Goal: Task Accomplishment & Management: Manage account settings

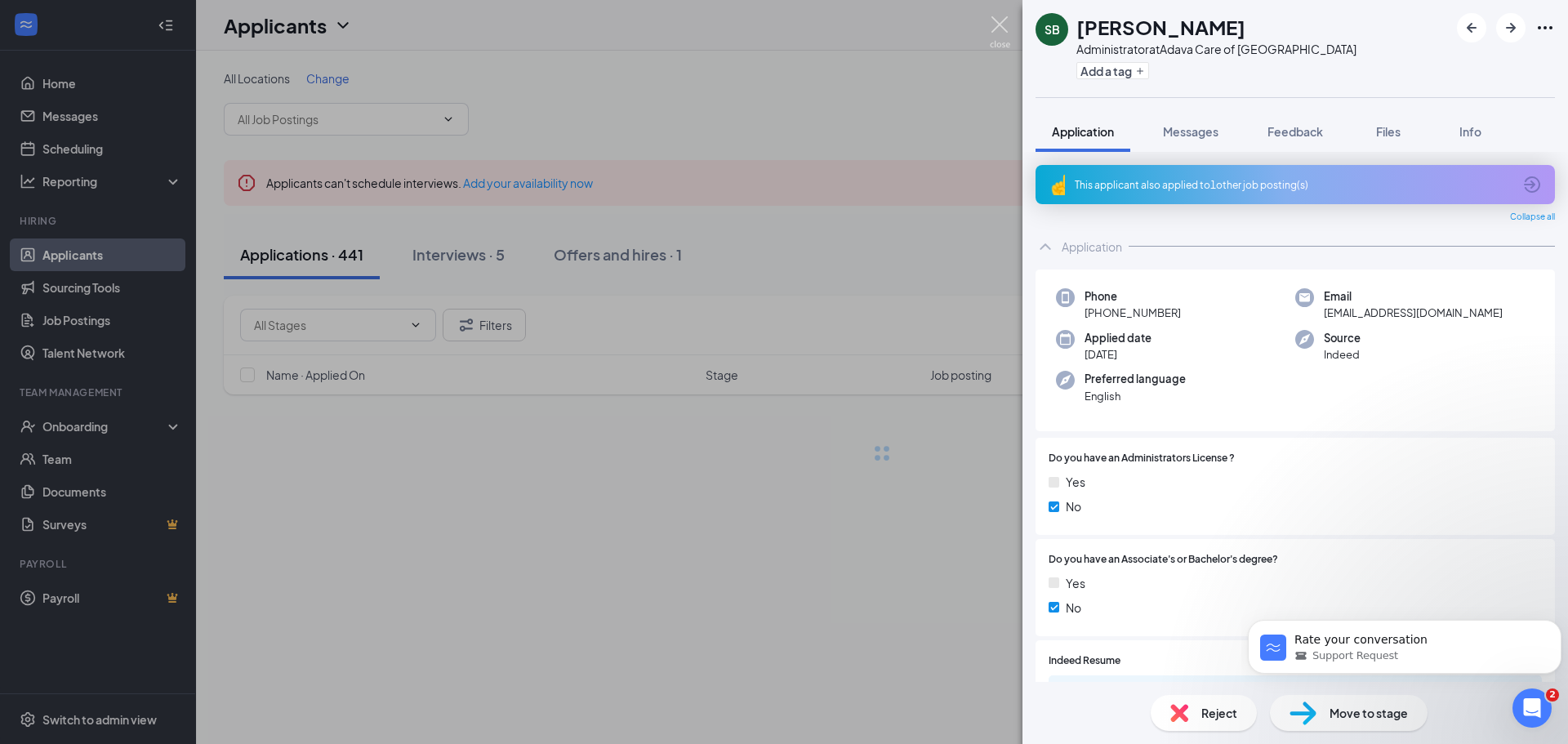
click at [1005, 19] on img at bounding box center [1000, 33] width 20 height 32
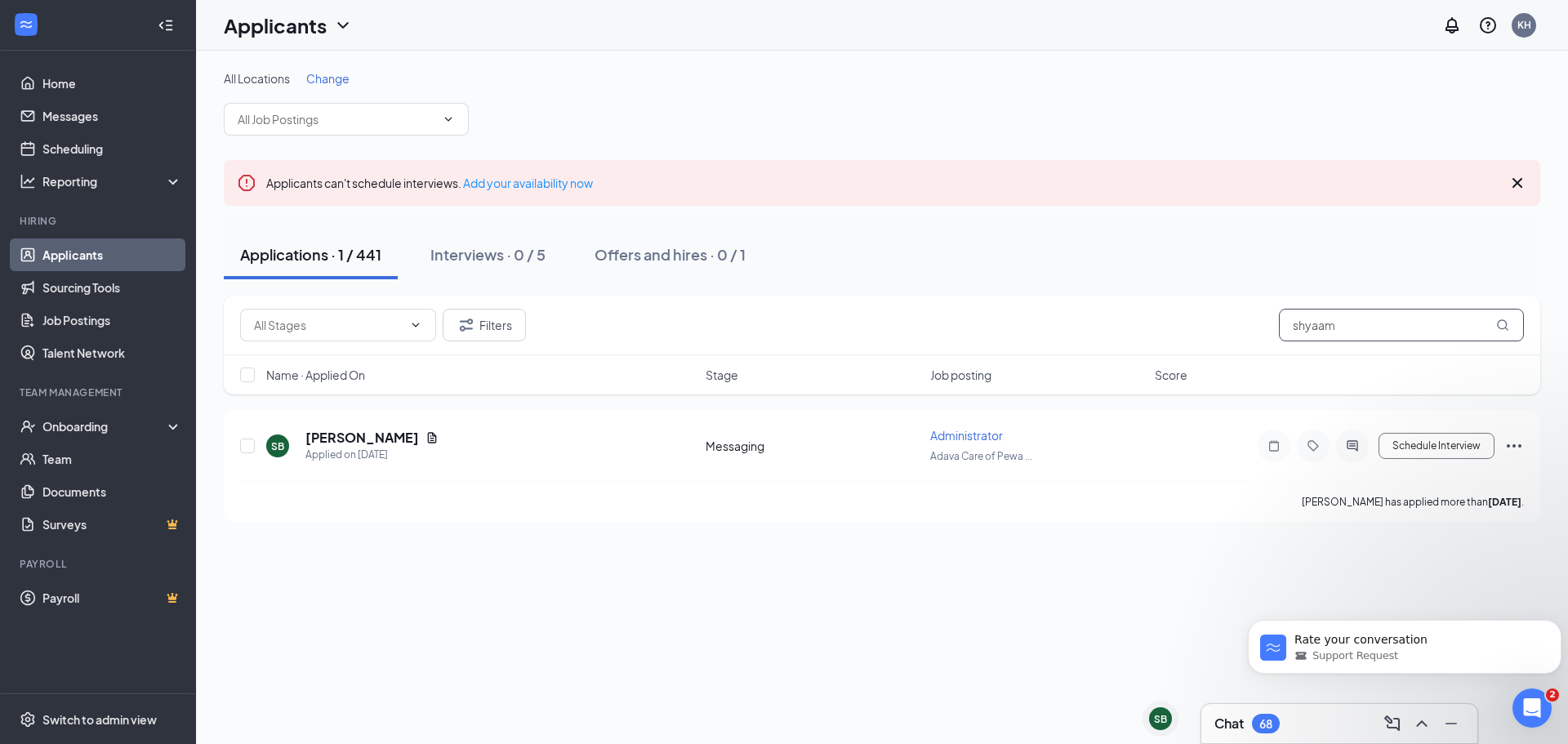
drag, startPoint x: 1333, startPoint y: 331, endPoint x: 1251, endPoint y: 331, distance: 82.0
click at [1251, 331] on div "Filters shyaam" at bounding box center [882, 325] width 1284 height 33
paste input "[PERSON_NAME]"
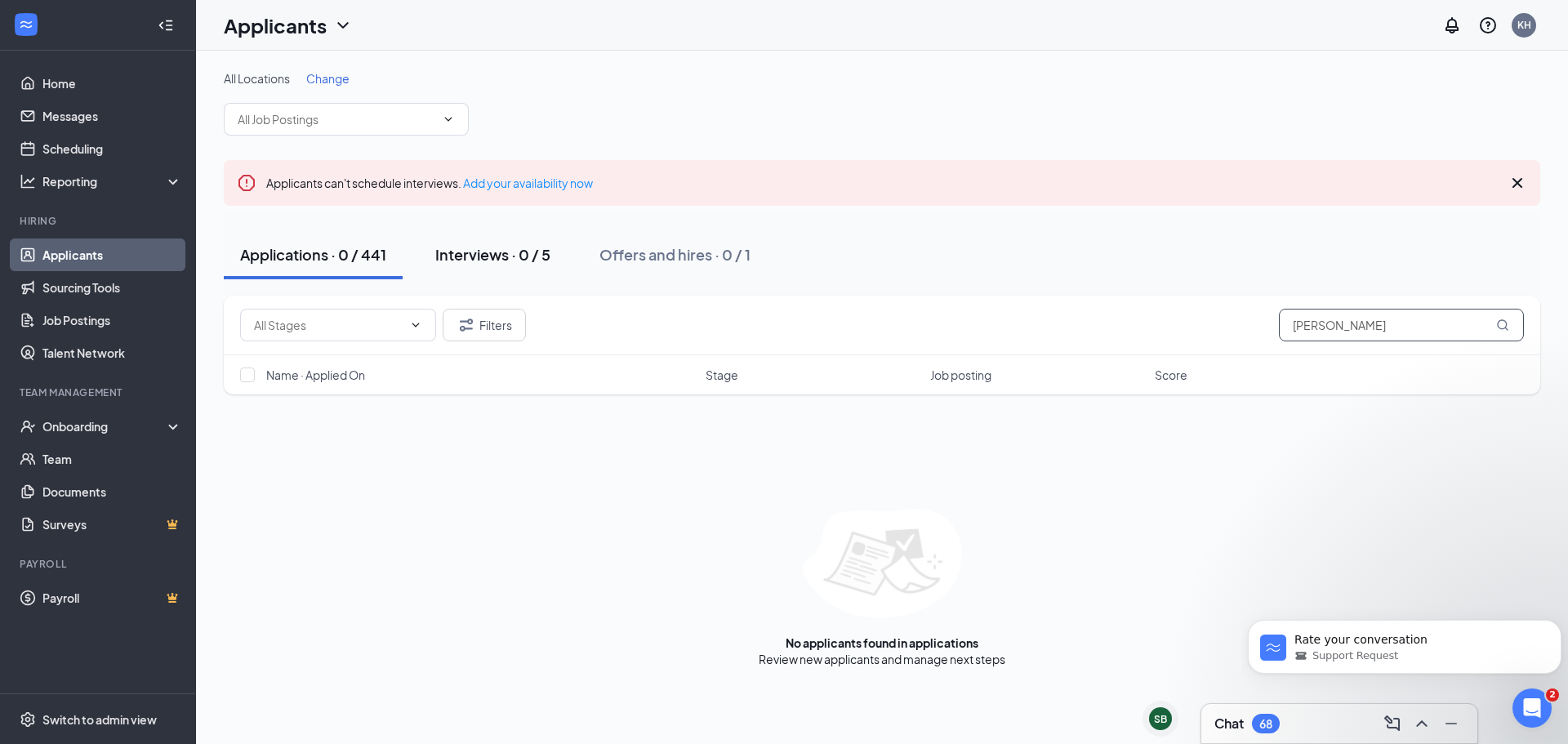
type input "[PERSON_NAME]"
click at [497, 249] on div "Interviews · 0 / 5" at bounding box center [493, 254] width 115 height 20
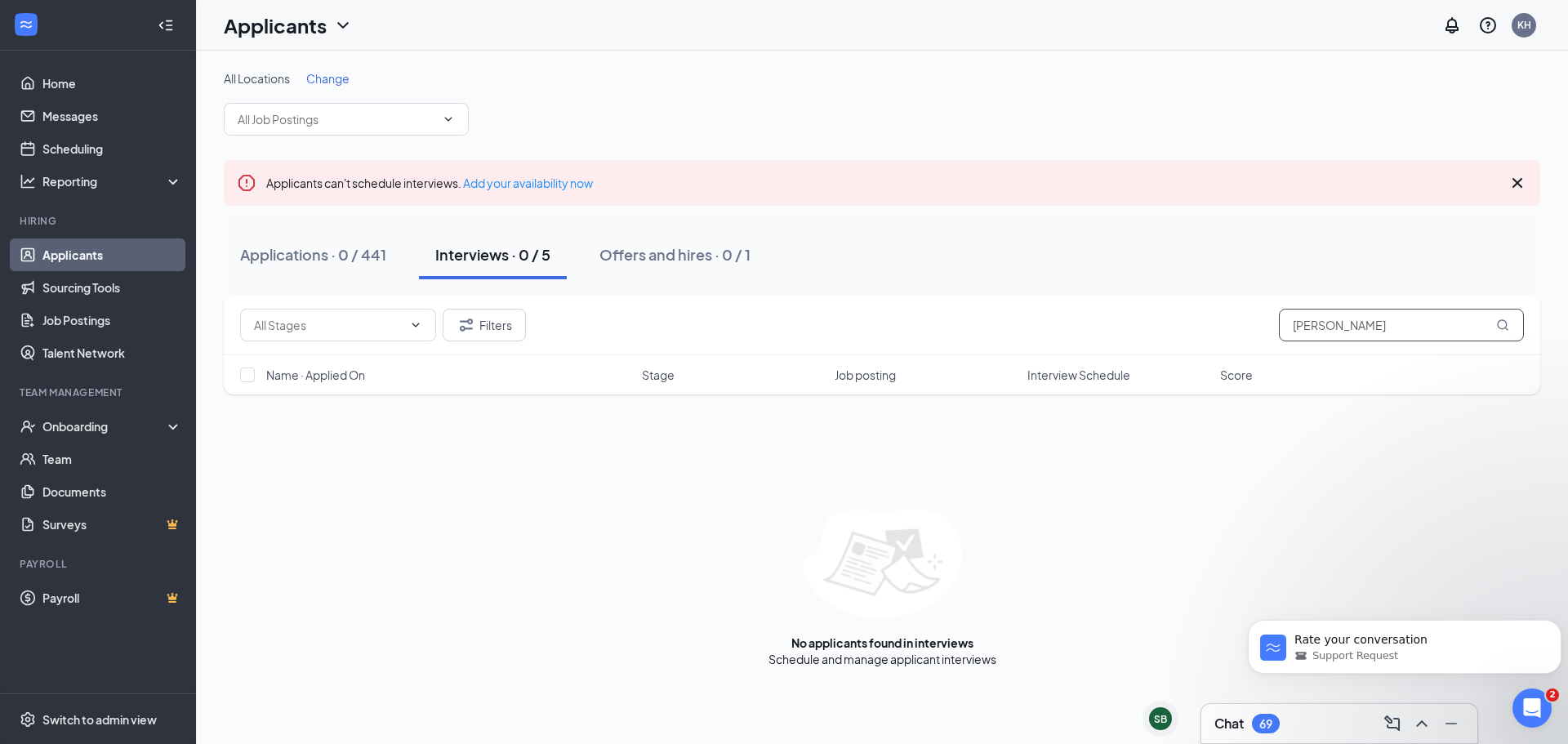
drag, startPoint x: 1392, startPoint y: 322, endPoint x: 1266, endPoint y: 319, distance: 126.0
click at [1266, 319] on div "Filters [PERSON_NAME]" at bounding box center [882, 325] width 1284 height 33
type input "c"
type input "[PERSON_NAME]"
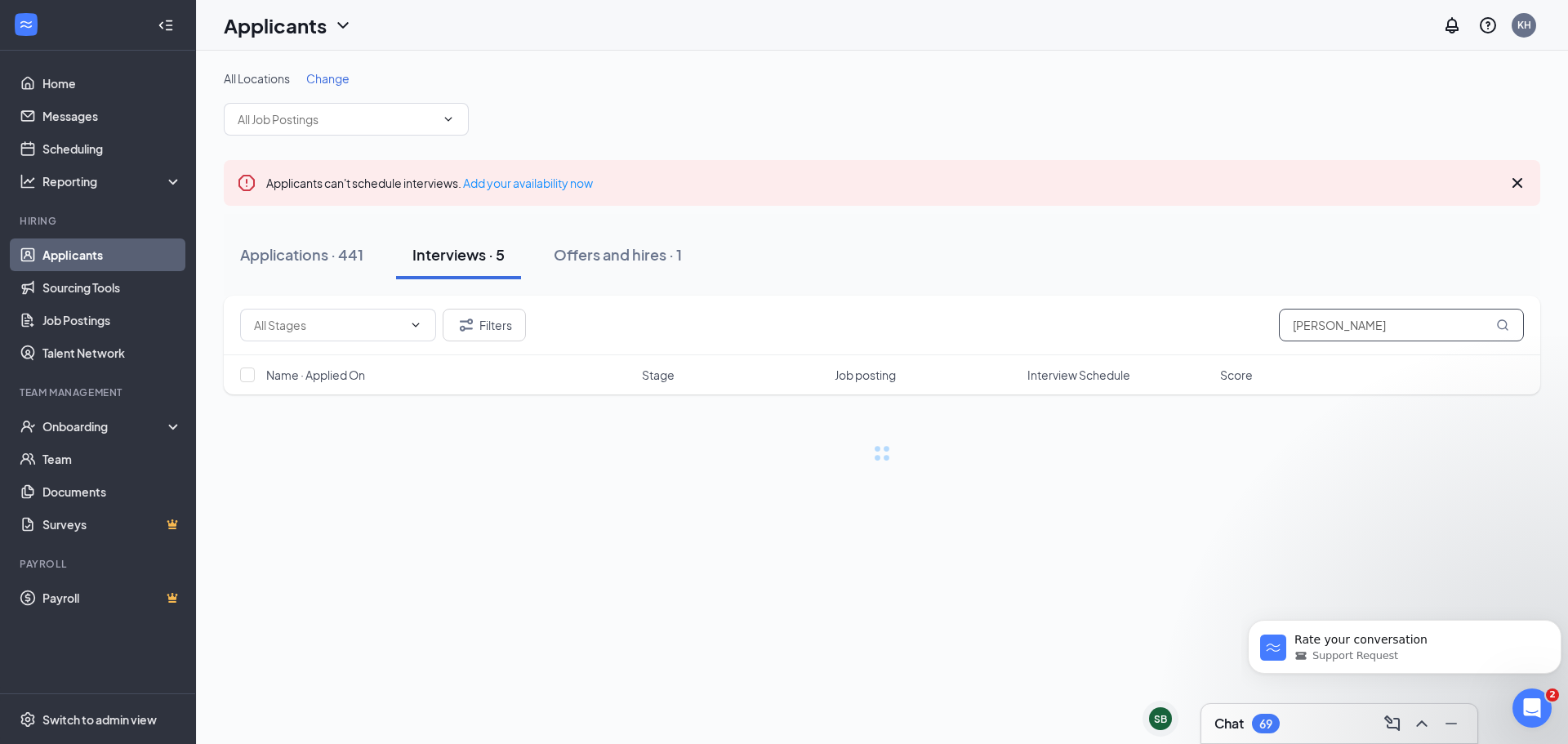
click at [1504, 326] on icon "MagnifyingGlass" at bounding box center [1503, 326] width 13 height 13
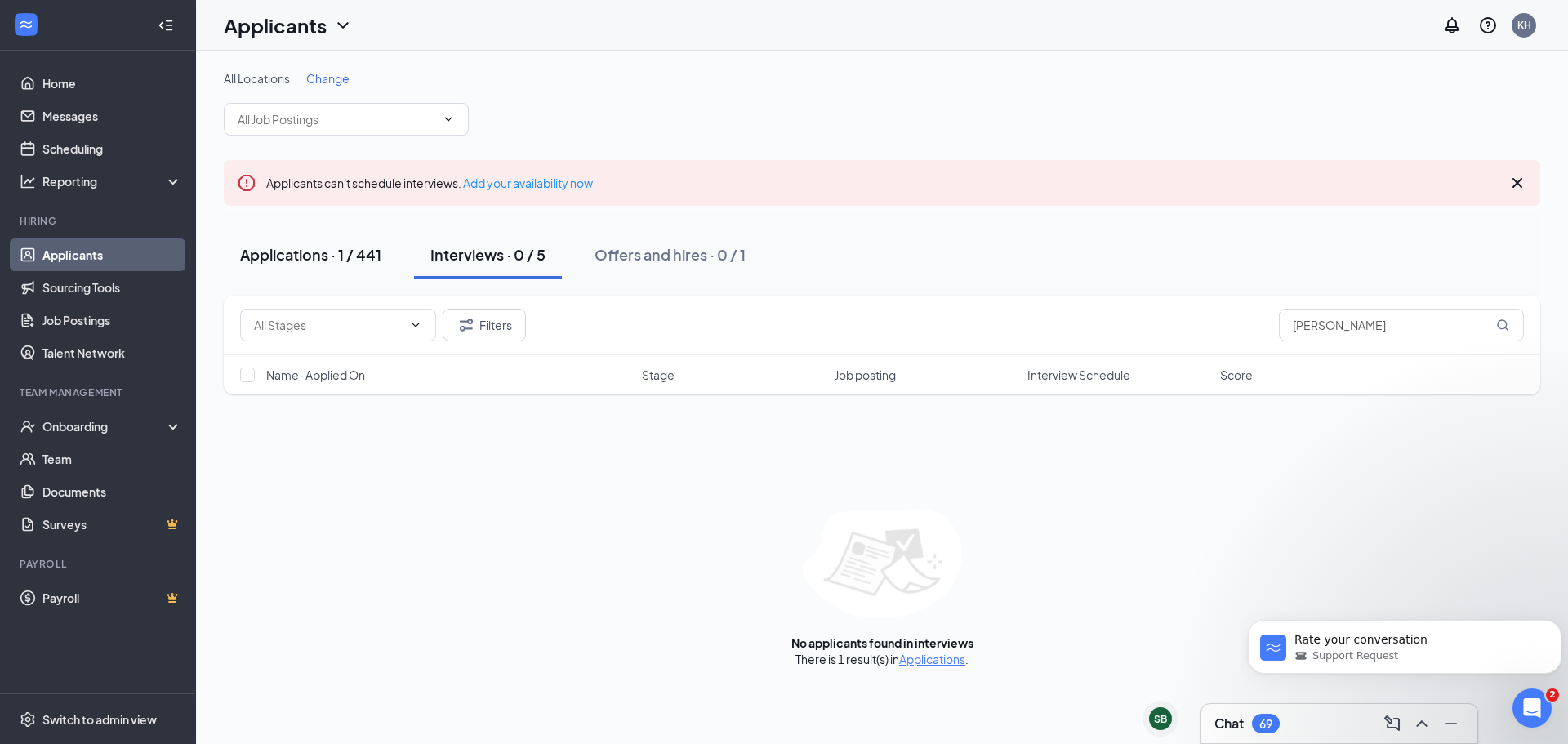
click at [341, 251] on div "Applications · 1 / 441" at bounding box center [310, 254] width 141 height 20
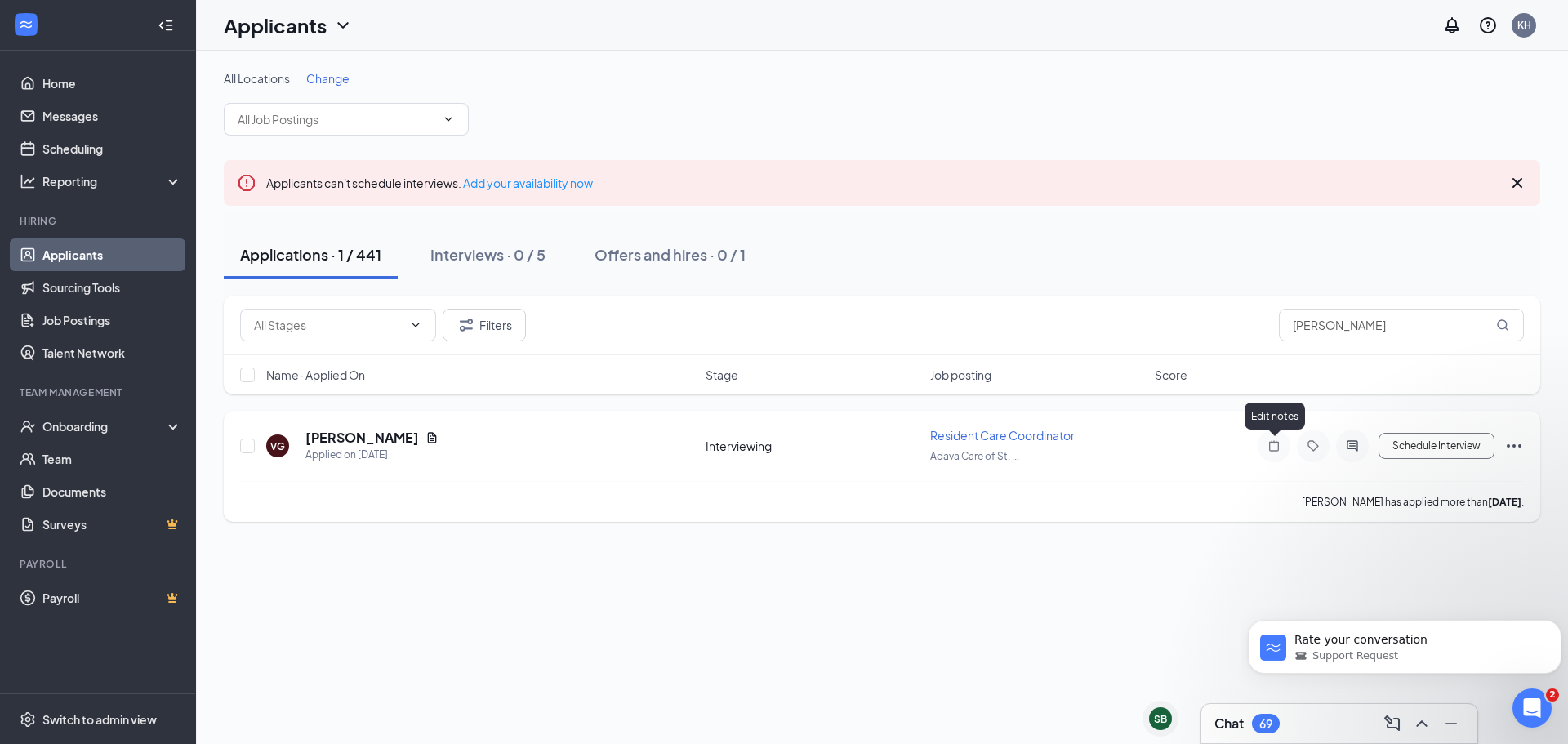
click at [1272, 449] on icon "Note" at bounding box center [1273, 446] width 19 height 13
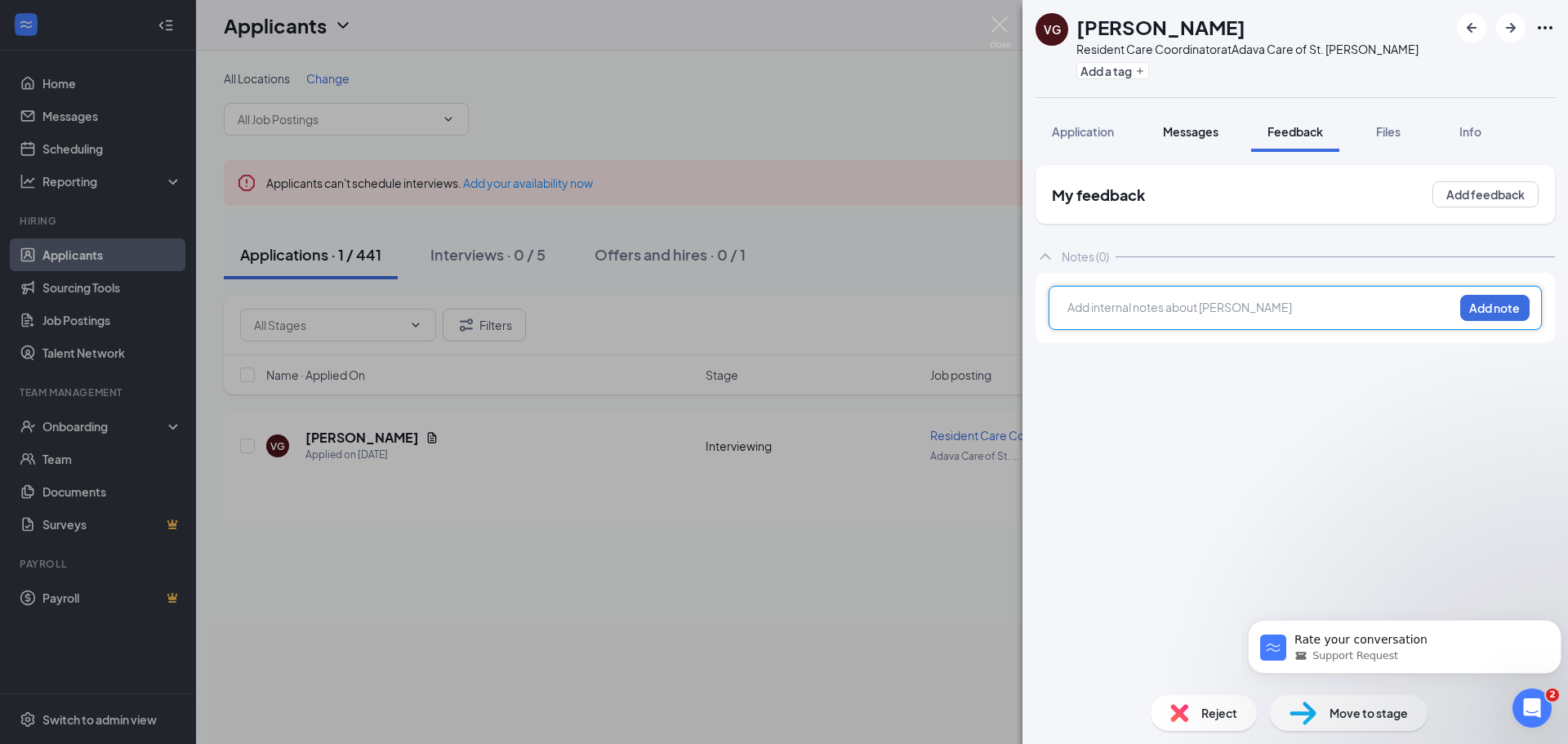
click at [1188, 130] on span "Messages" at bounding box center [1191, 131] width 55 height 15
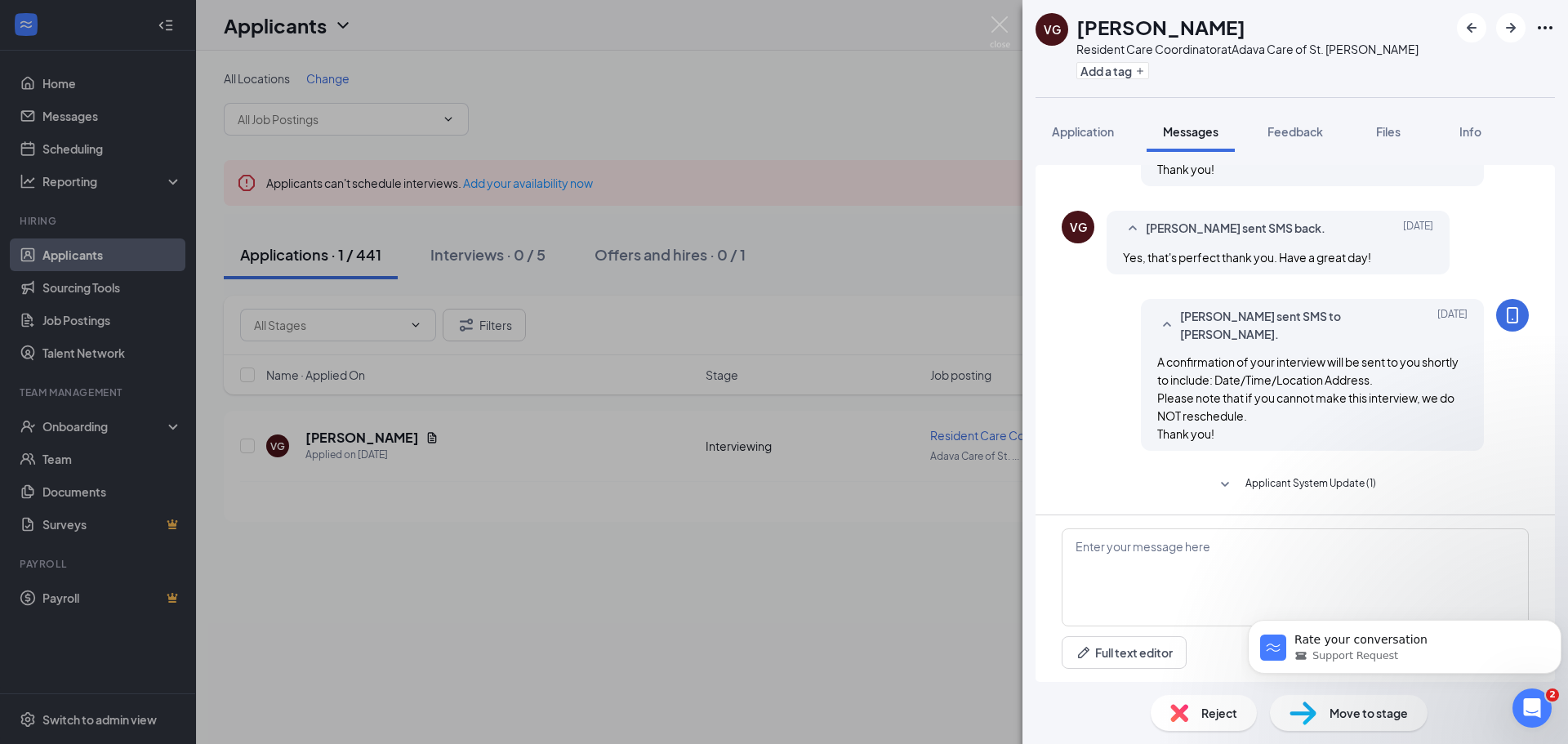
scroll to position [604, 0]
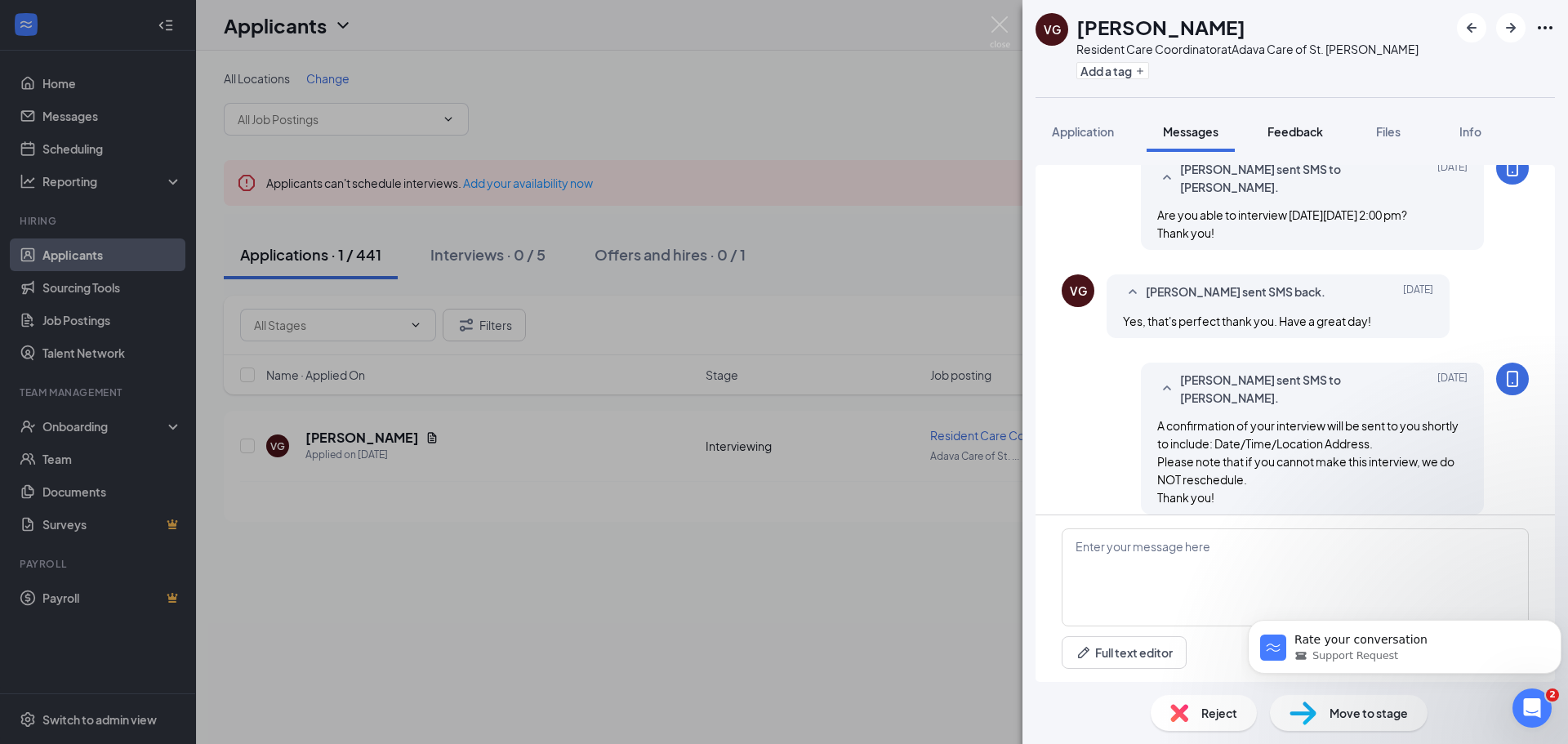
click at [1288, 128] on span "Feedback" at bounding box center [1295, 131] width 55 height 15
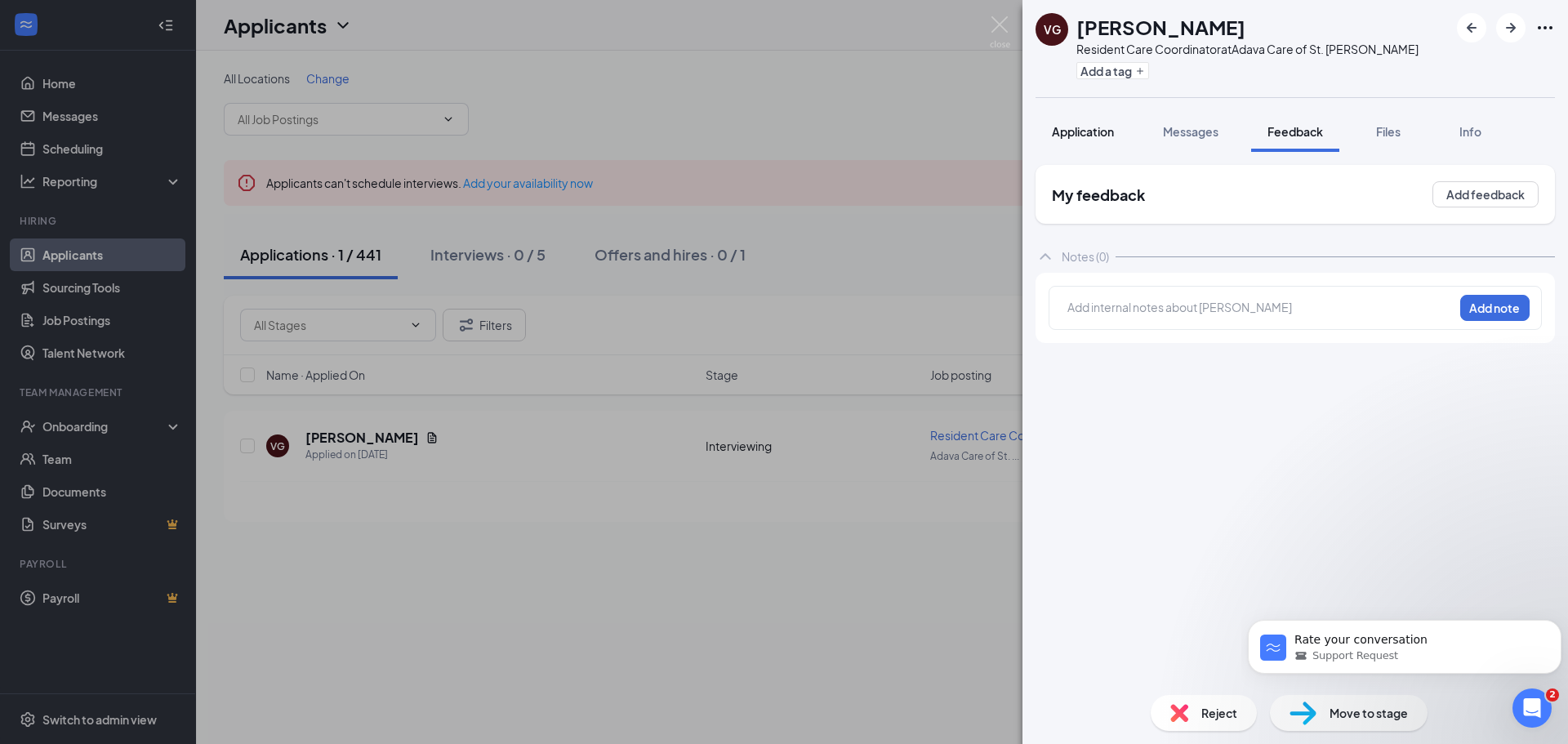
click at [1090, 128] on span "Application" at bounding box center [1083, 131] width 62 height 15
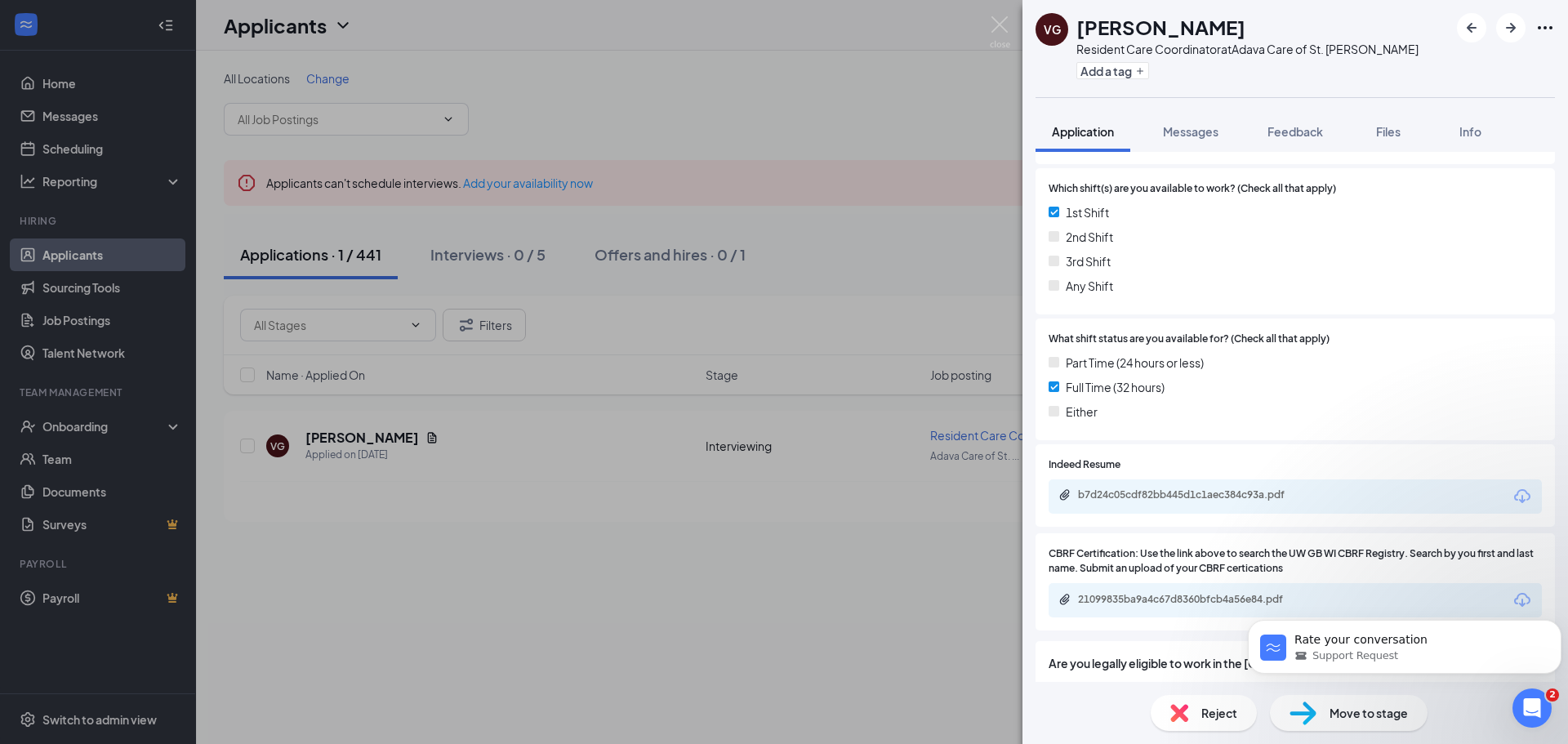
scroll to position [408, 0]
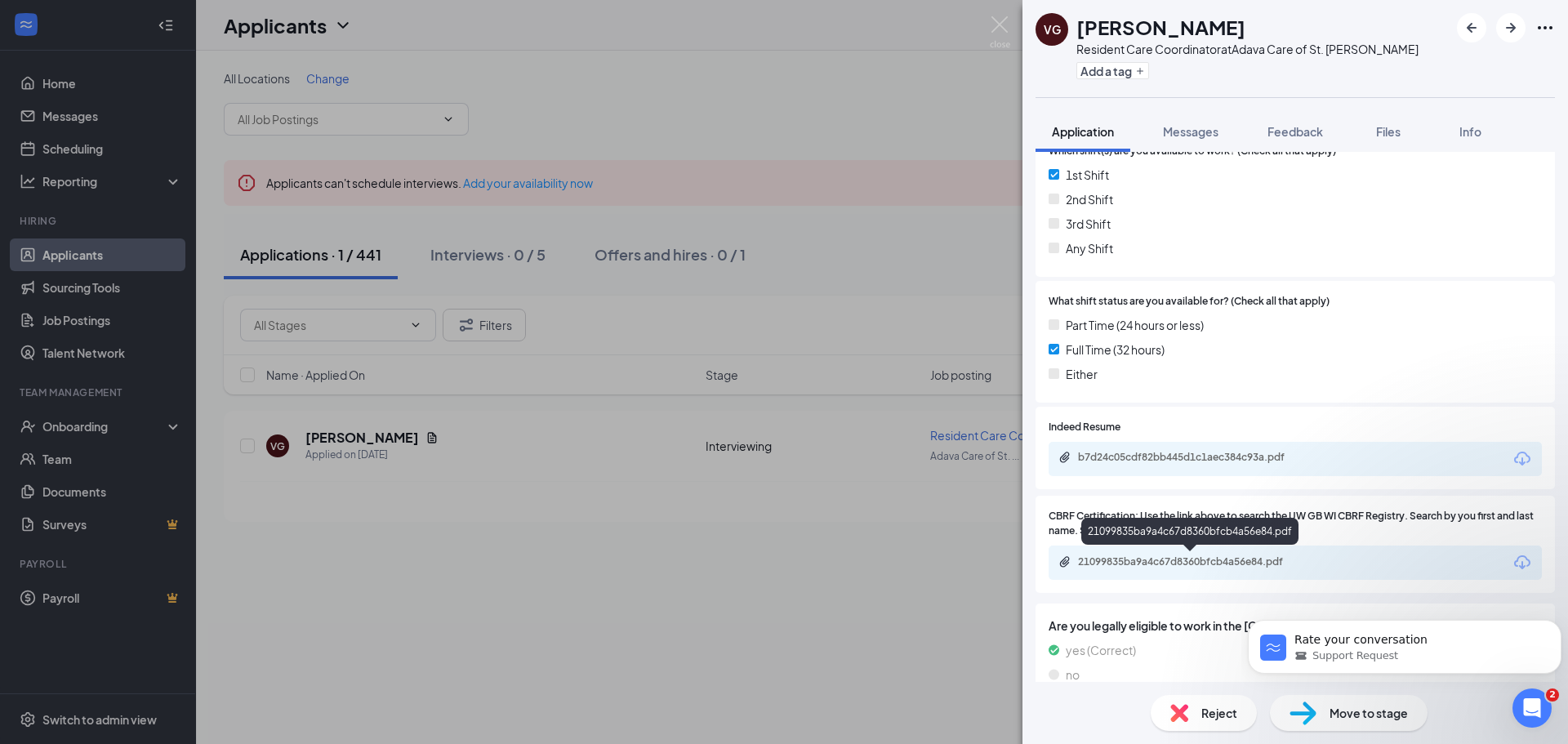
click at [1259, 557] on div "21099835ba9a4c67d8360bfcb4a56e84.pdf" at bounding box center [1192, 562] width 228 height 13
